Goal: Information Seeking & Learning: Learn about a topic

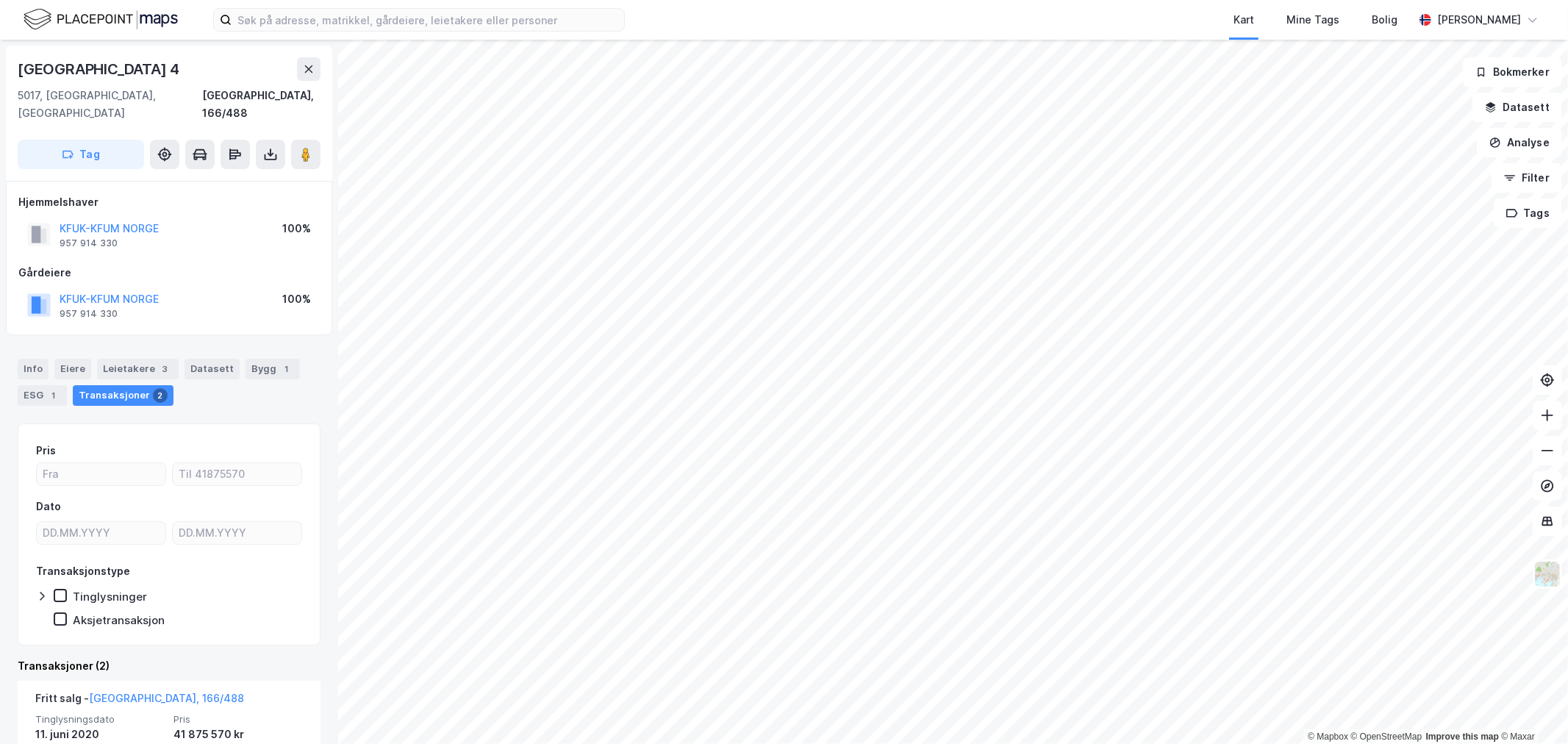
click at [107, 7] on img at bounding box center [101, 20] width 154 height 26
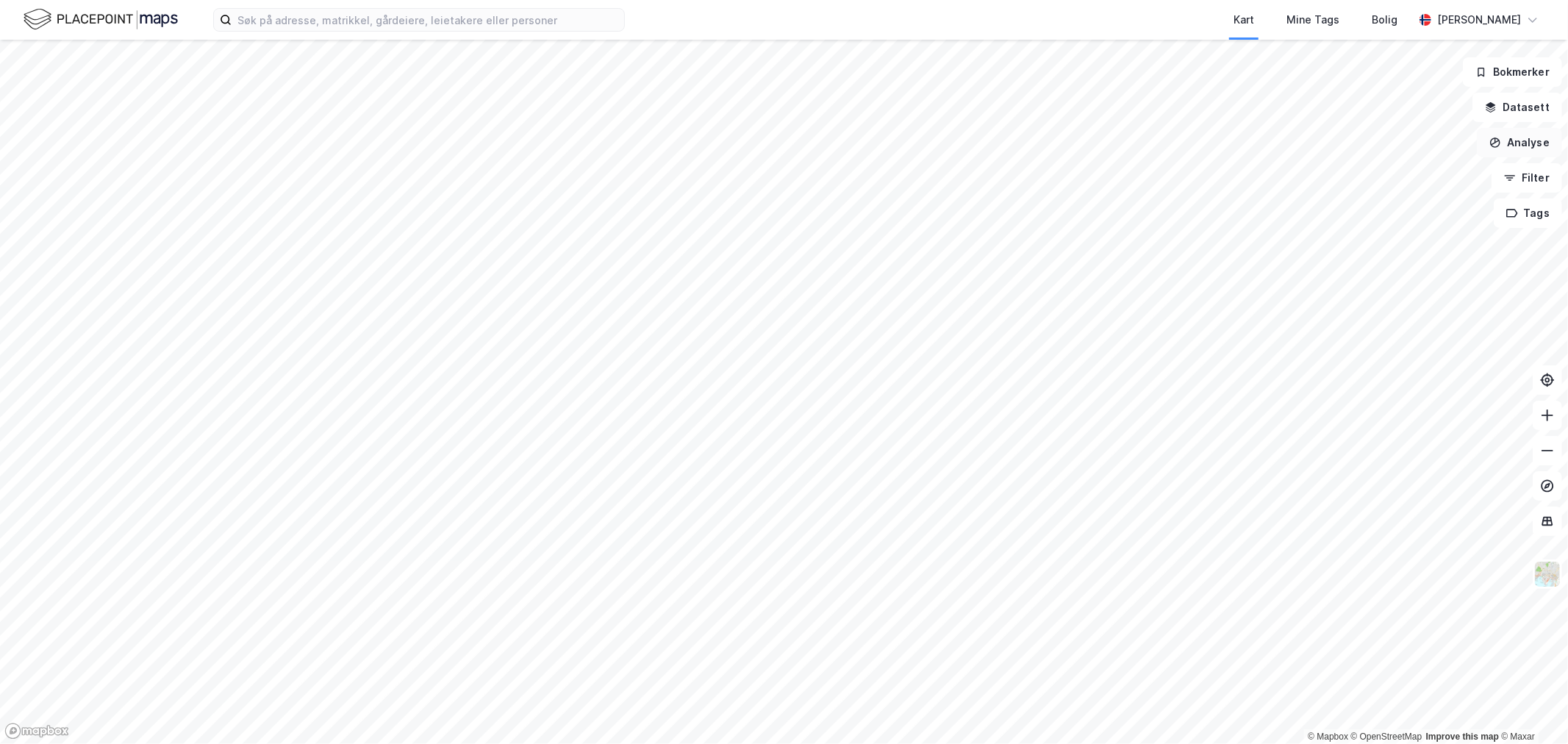
click at [1045, 136] on button "Analyse" at bounding box center [1519, 142] width 85 height 29
click at [1045, 233] on div "Se demografi" at bounding box center [1392, 234] width 128 height 12
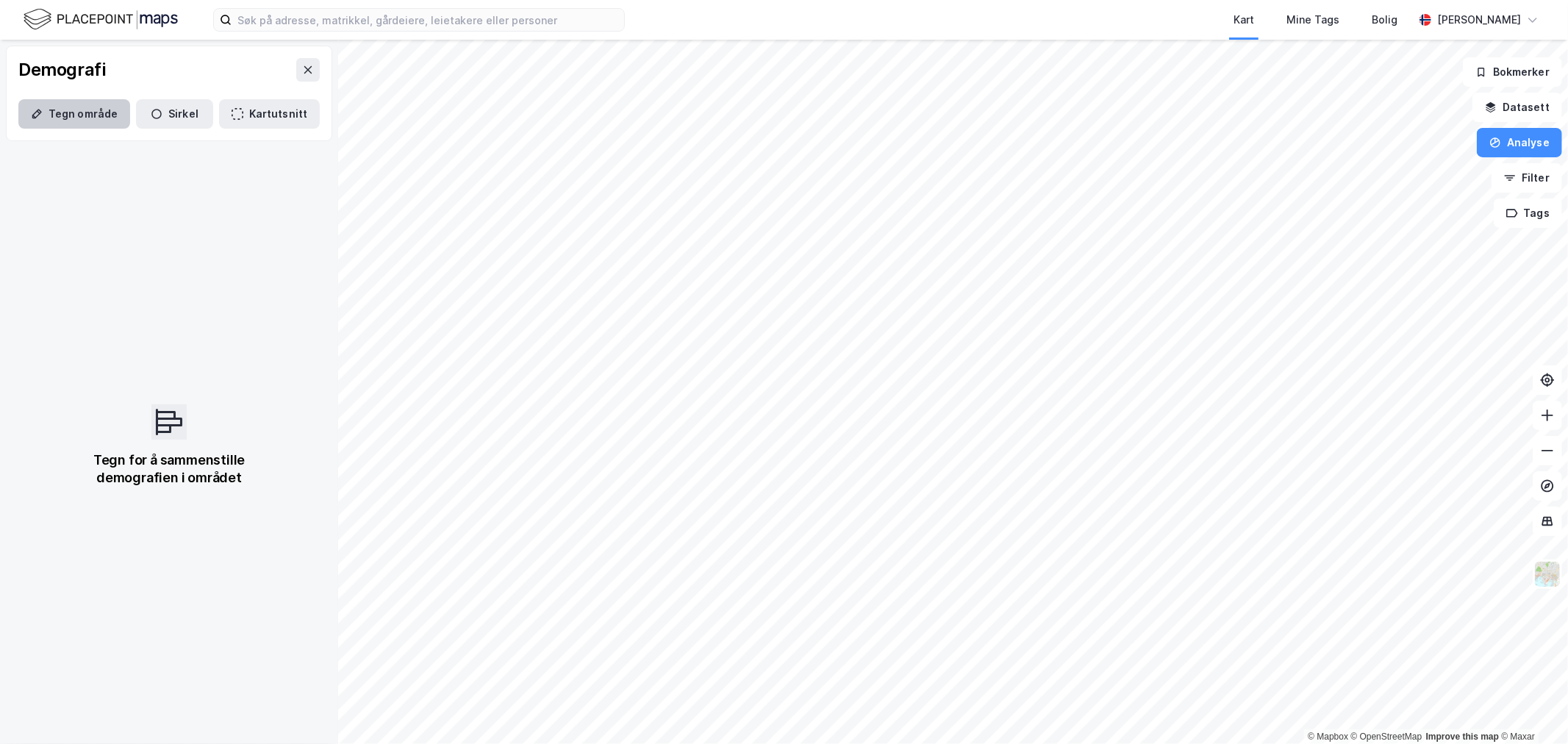
click at [99, 104] on button "Tegn område" at bounding box center [74, 113] width 112 height 29
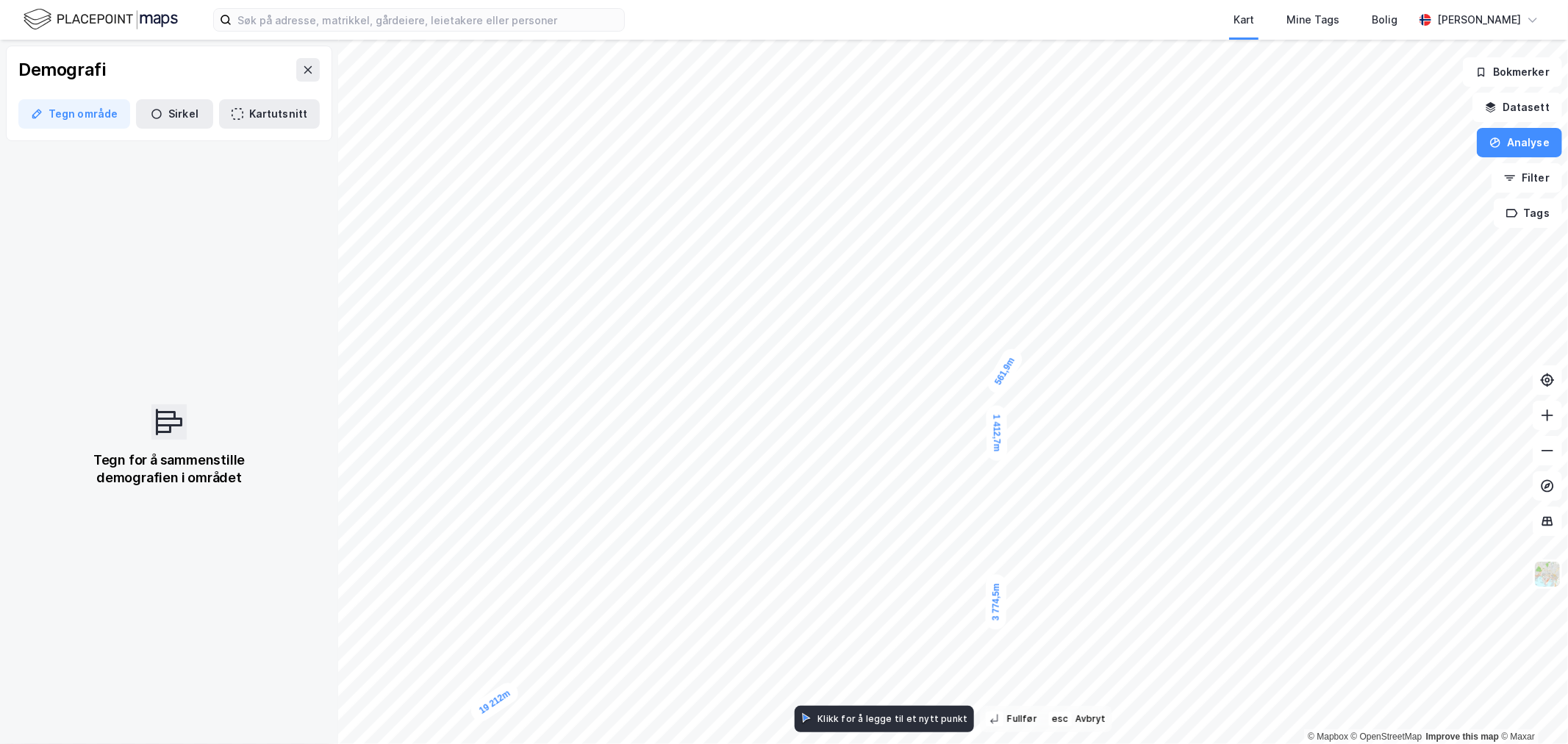
click at [1009, 366] on div "561,9m" at bounding box center [1006, 371] width 42 height 51
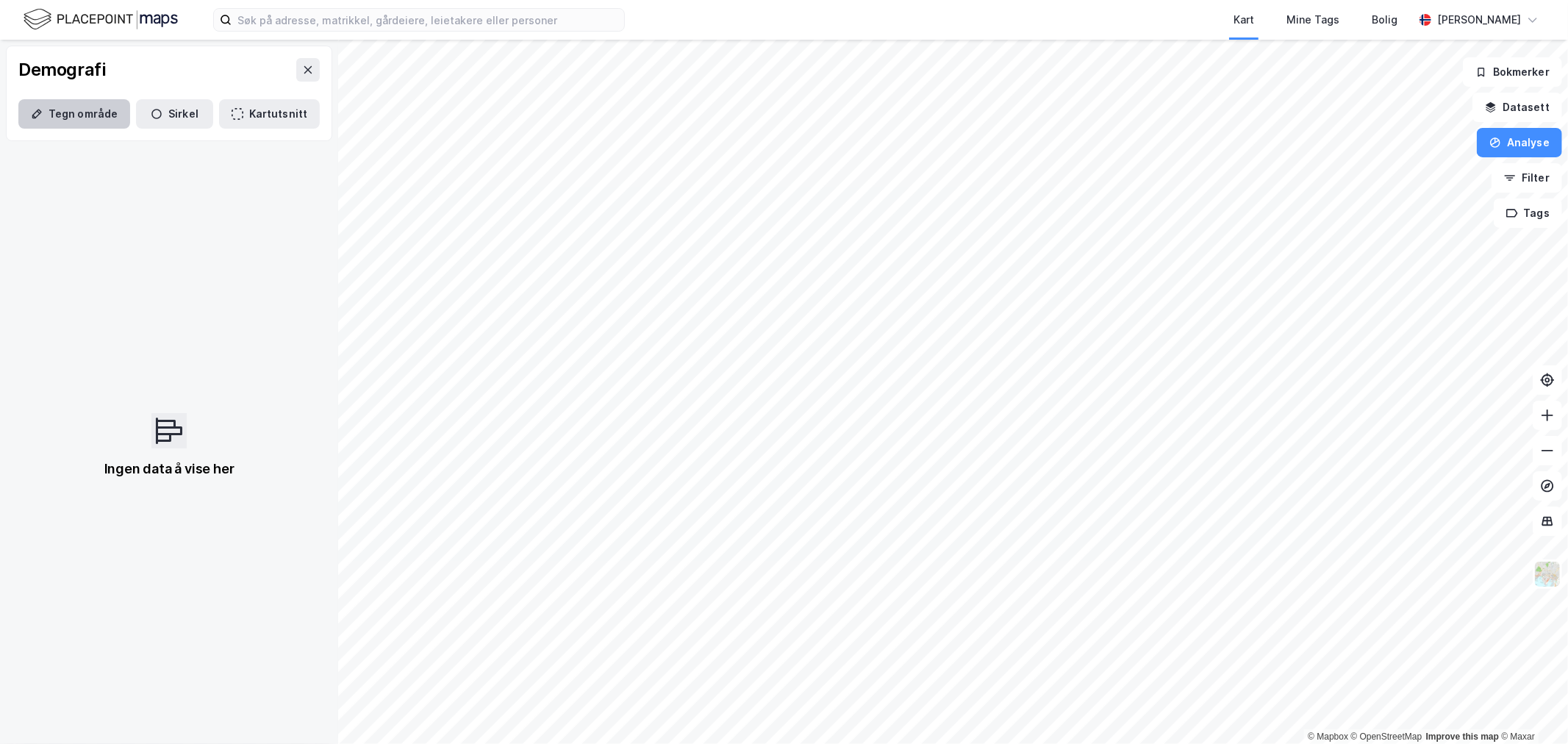
click at [84, 107] on button "Tegn område" at bounding box center [74, 113] width 112 height 29
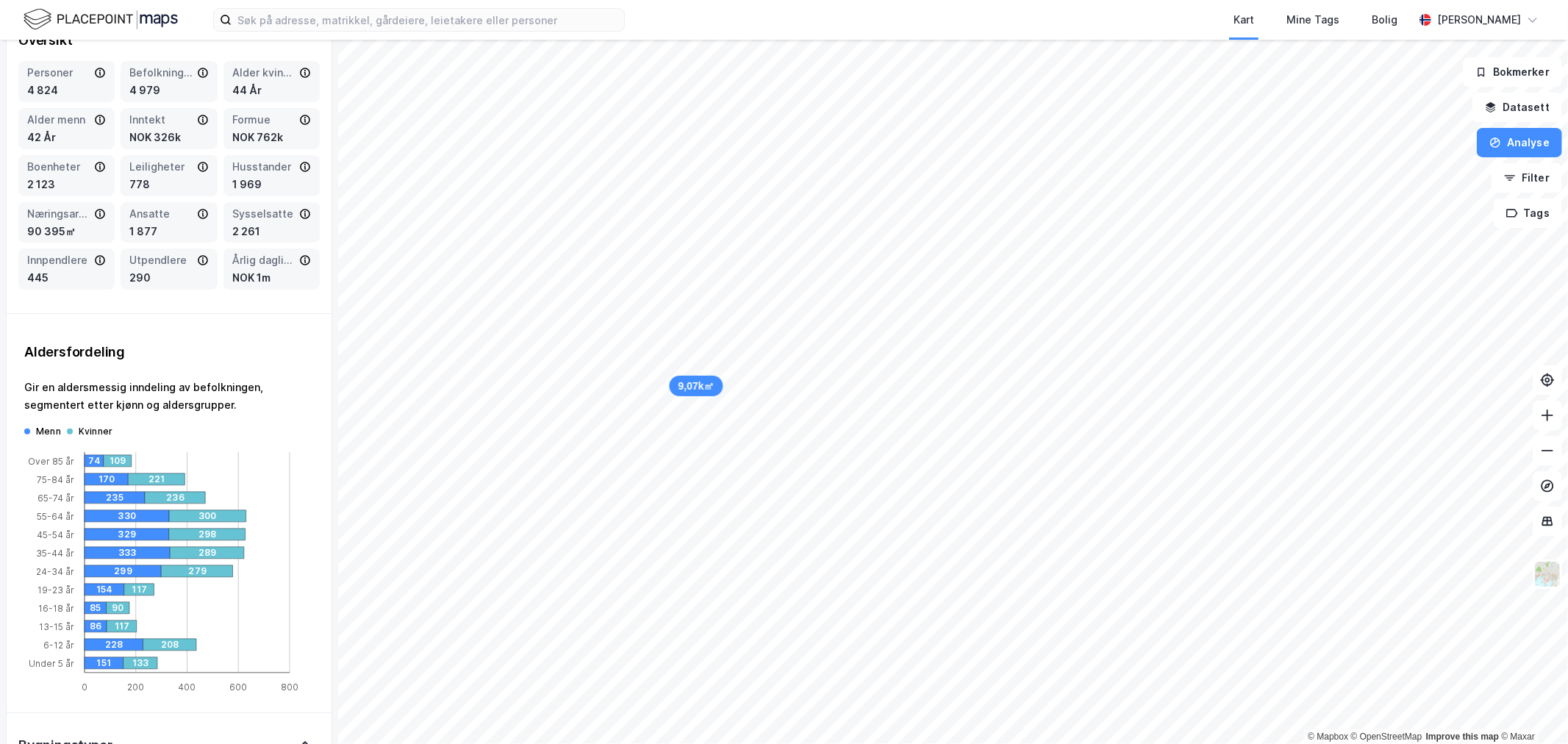
scroll to position [163, 0]
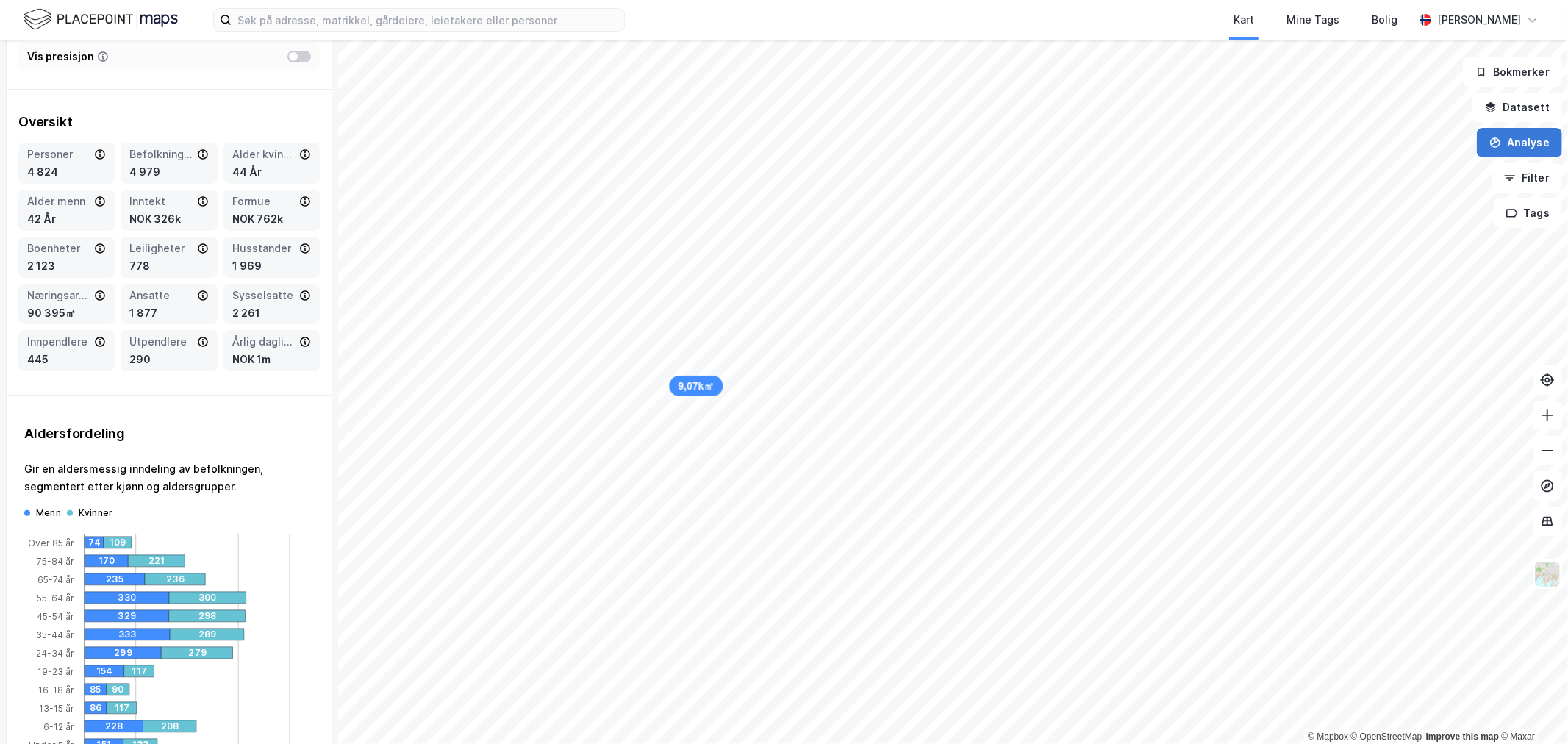
click at [1045, 143] on button "Analyse" at bounding box center [1519, 142] width 85 height 29
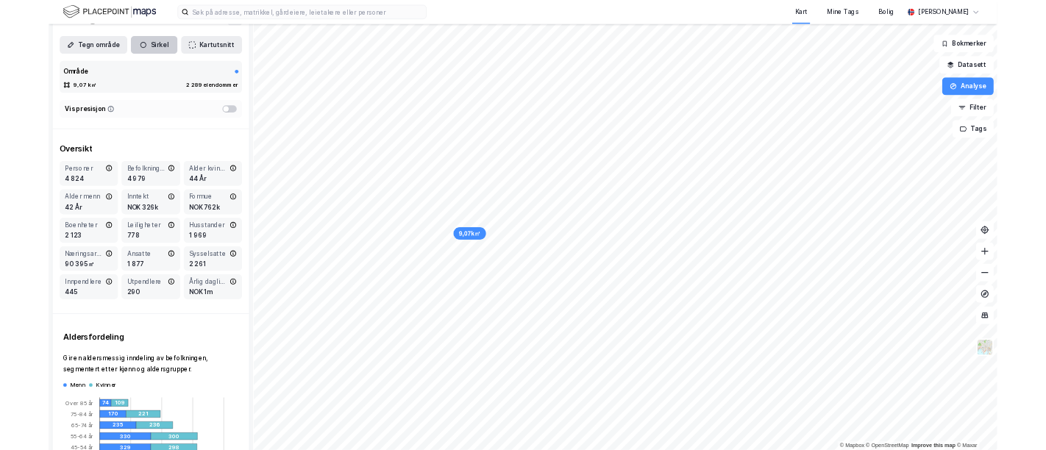
scroll to position [0, 0]
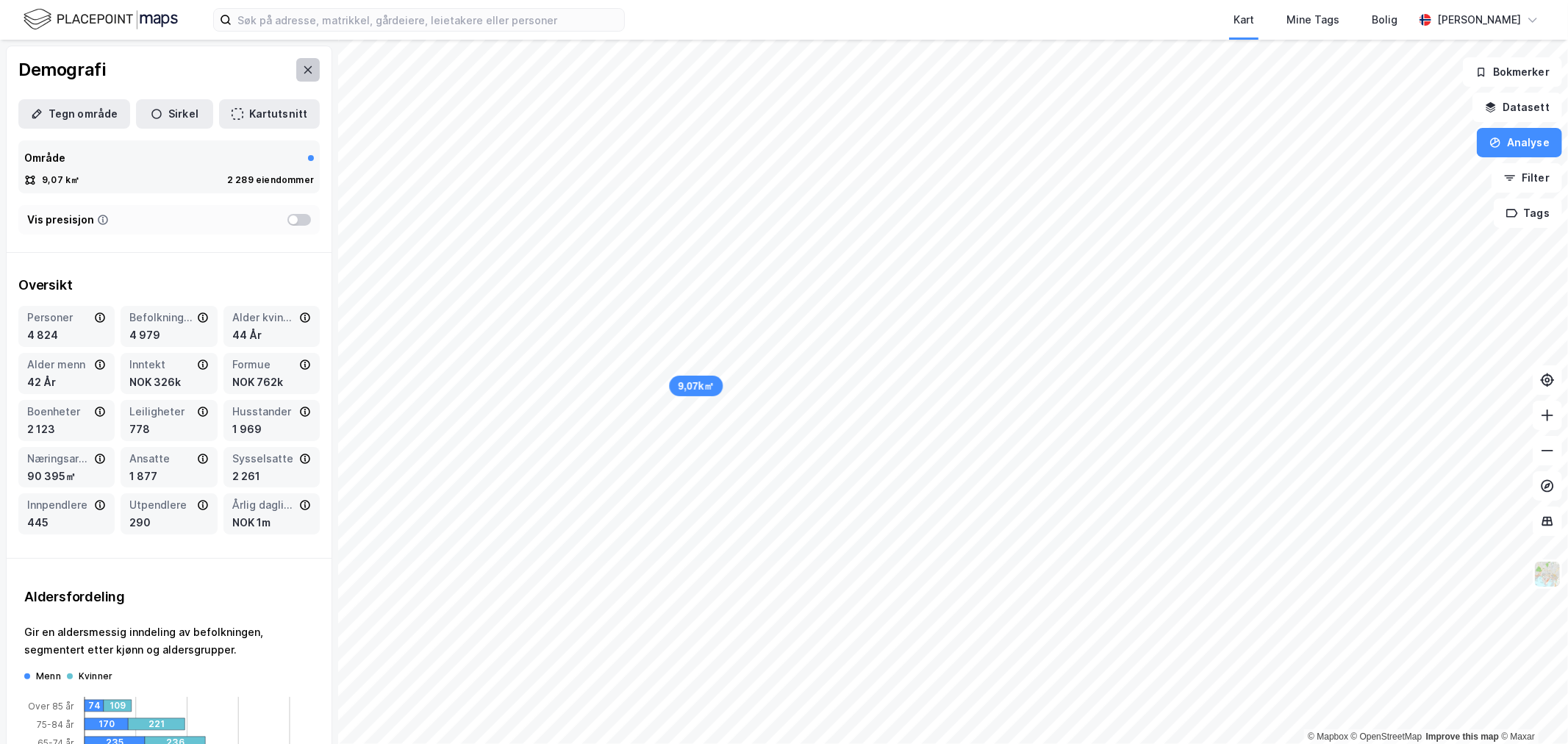
click at [296, 68] on button at bounding box center [308, 70] width 24 height 24
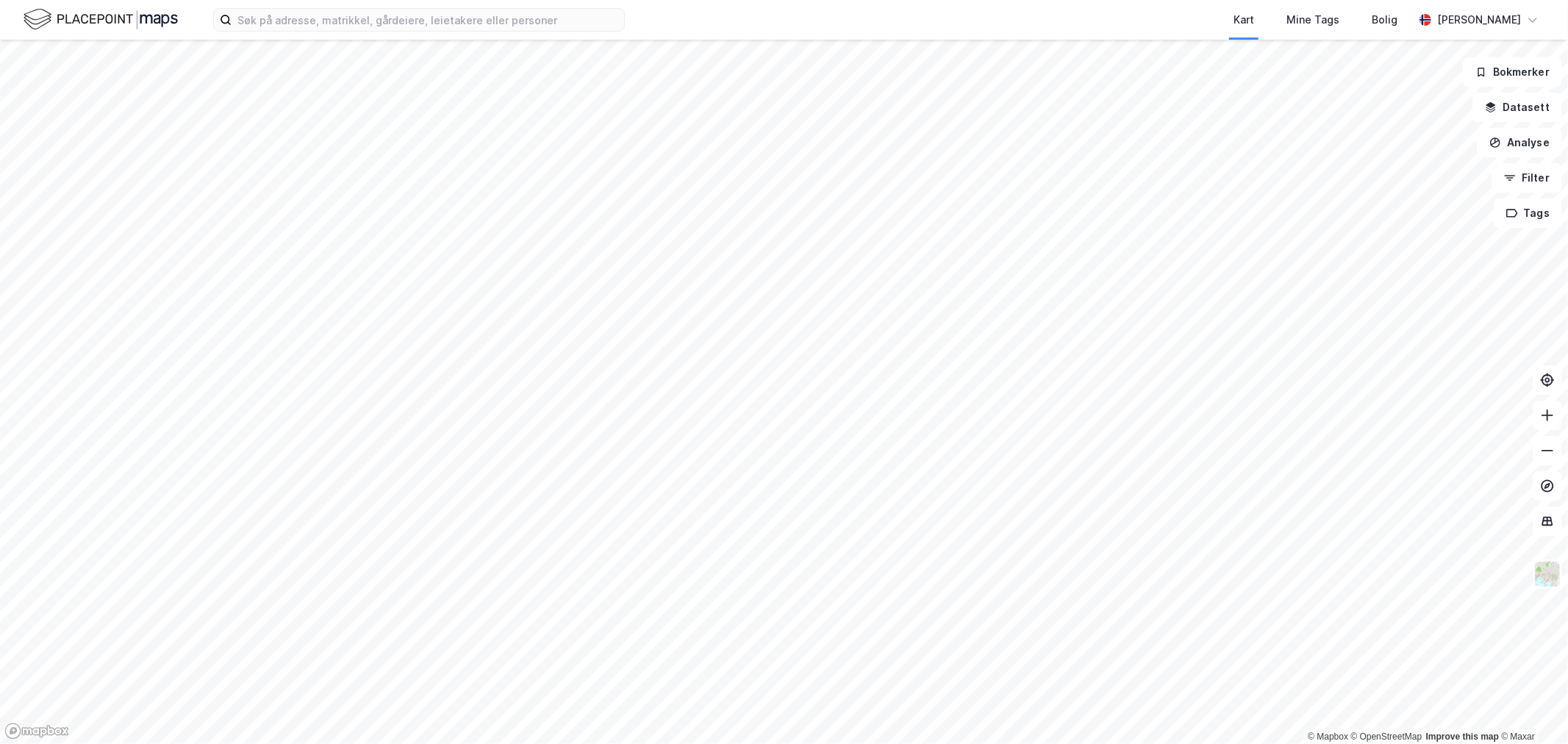
click at [121, 21] on img at bounding box center [101, 20] width 154 height 26
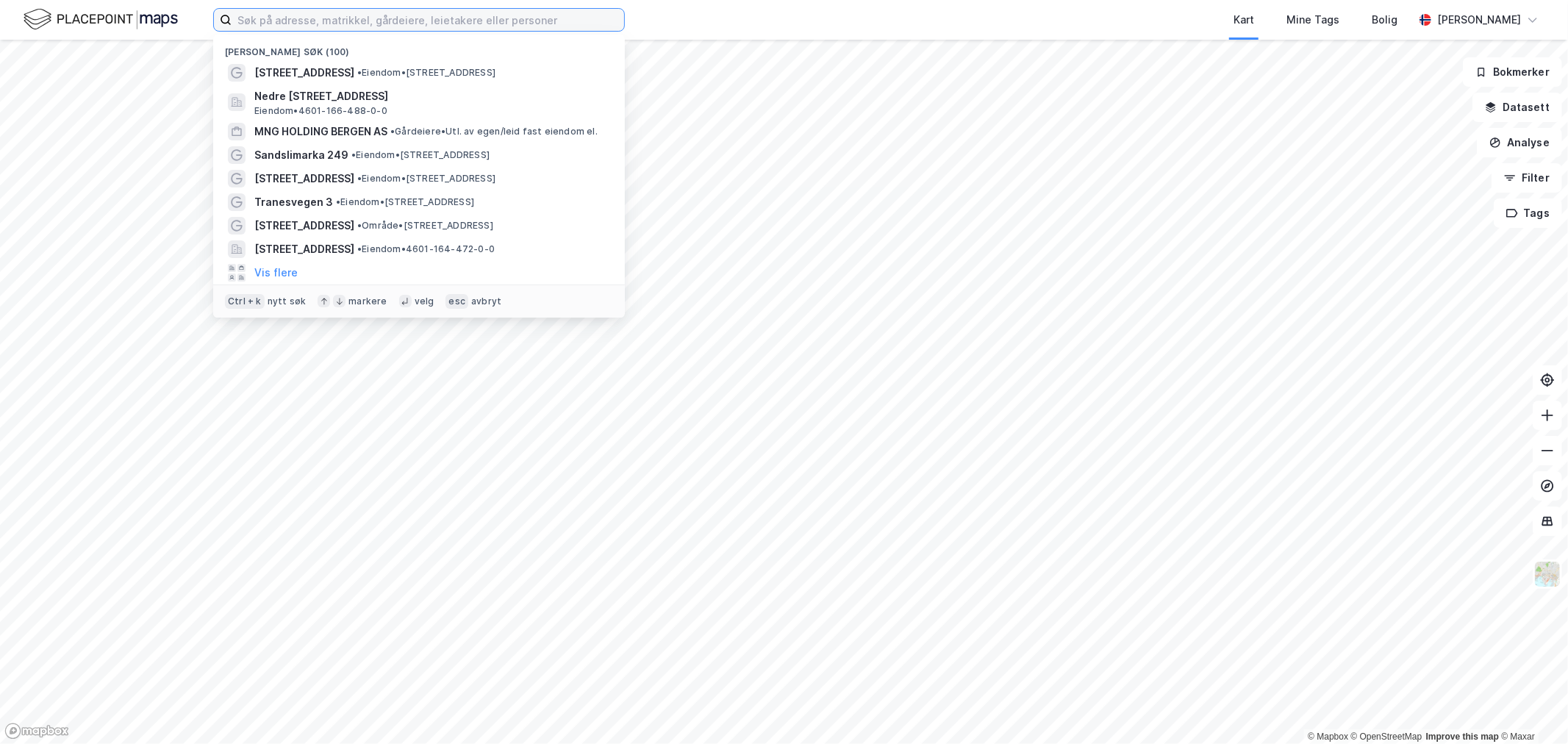
click at [349, 20] on input at bounding box center [428, 20] width 393 height 22
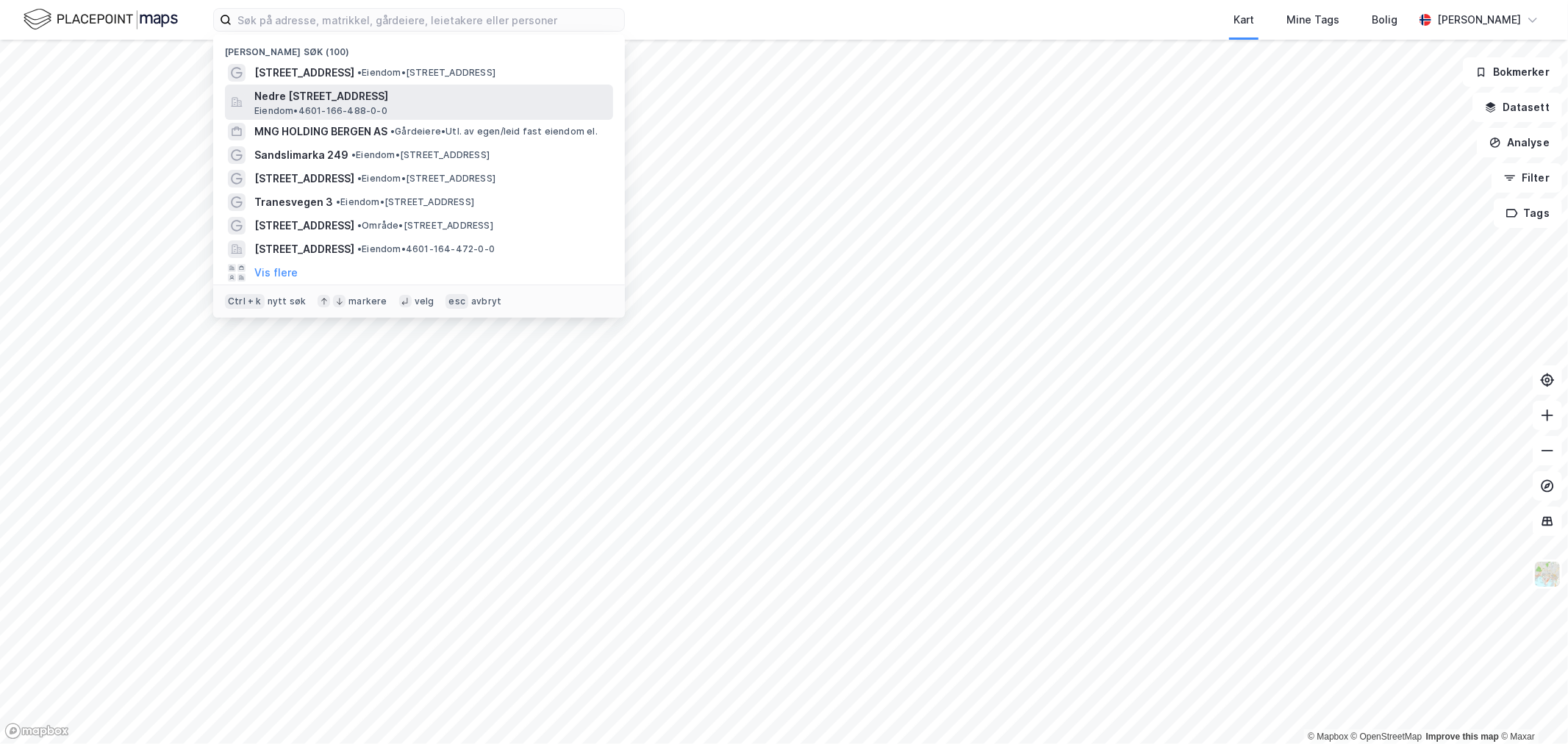
click at [346, 104] on span "Nedre [STREET_ADDRESS]" at bounding box center [430, 96] width 353 height 18
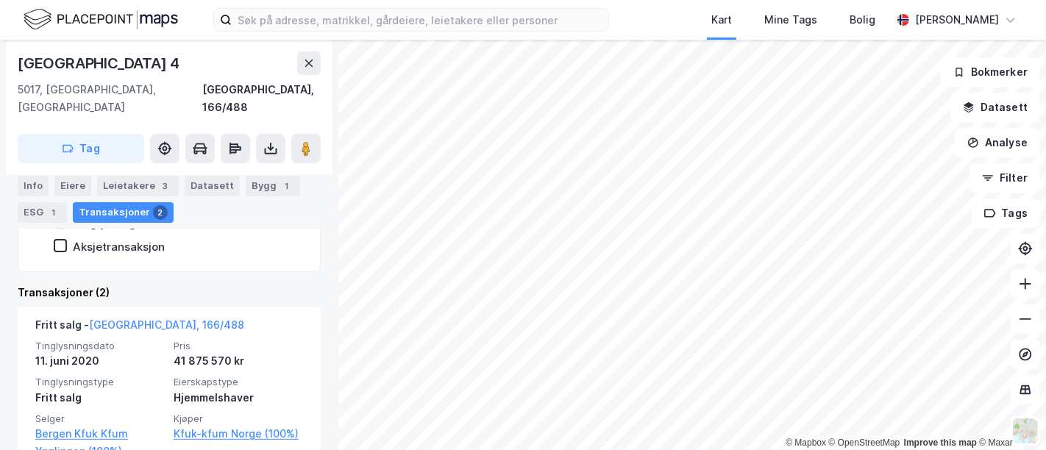
scroll to position [408, 0]
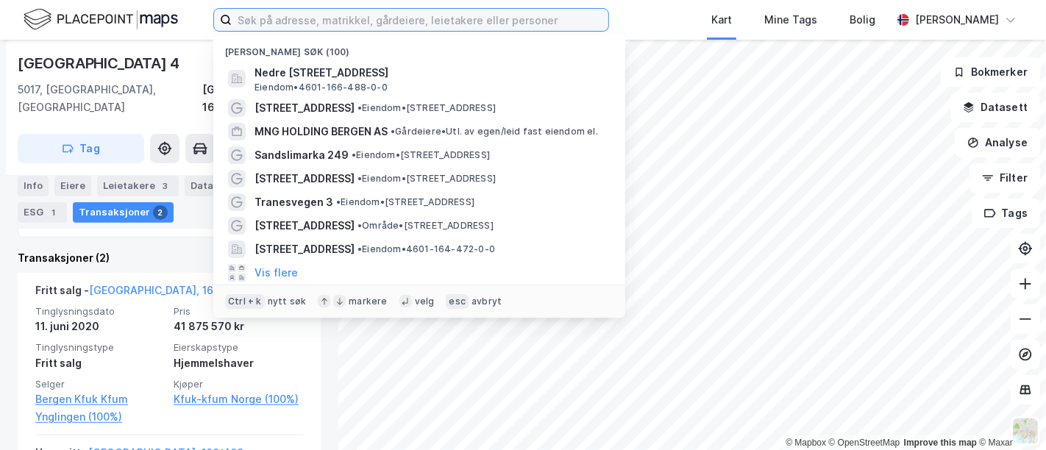
click at [408, 20] on input at bounding box center [420, 20] width 376 height 22
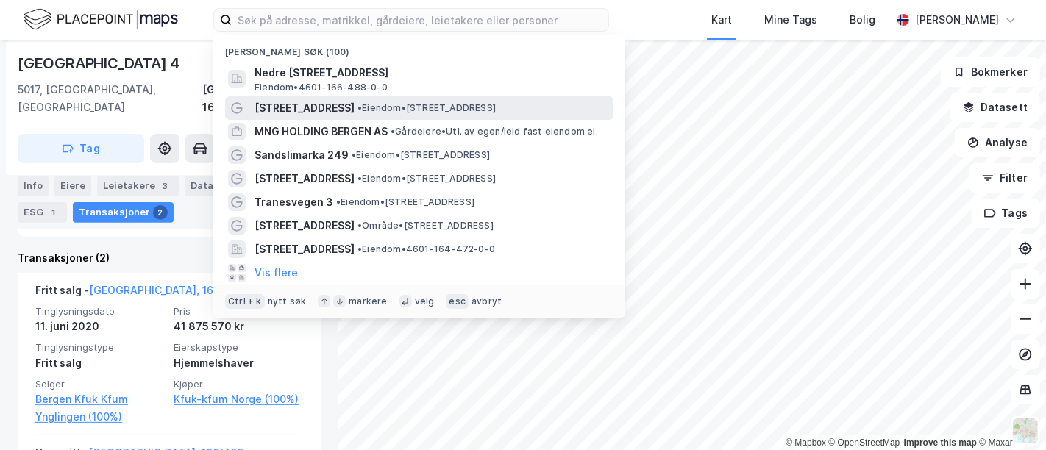
click at [377, 100] on div "[STREET_ADDRESS] • Eiendom • [STREET_ADDRESS]" at bounding box center [432, 108] width 356 height 18
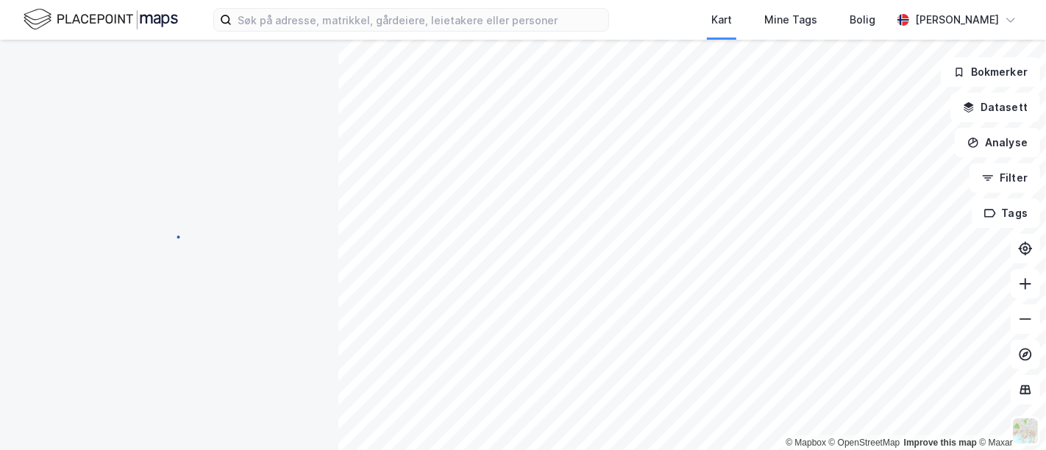
scroll to position [183, 0]
